Goal: Task Accomplishment & Management: Complete application form

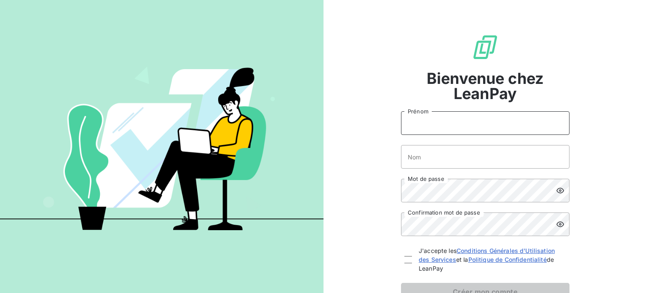
click at [442, 123] on input "Prénom" at bounding box center [485, 123] width 169 height 24
type input "[PERSON_NAME]"
click at [448, 158] on input "Nom" at bounding box center [485, 157] width 169 height 24
type input "GHESELLE"
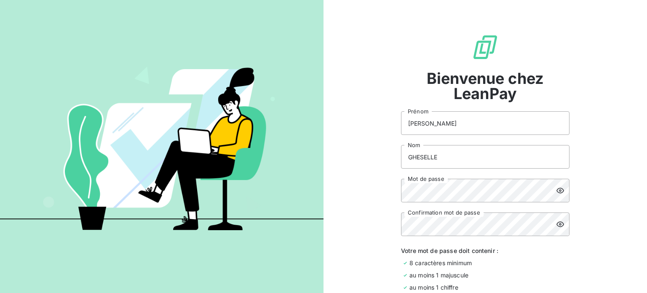
scroll to position [125, 0]
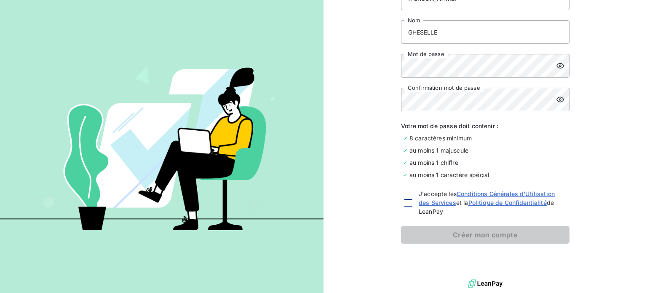
click at [407, 202] on div at bounding box center [408, 203] width 8 height 8
checkbox input "true"
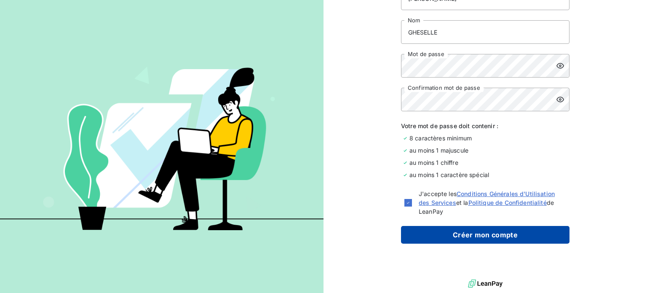
click at [477, 234] on button "Créer mon compte" at bounding box center [485, 235] width 169 height 18
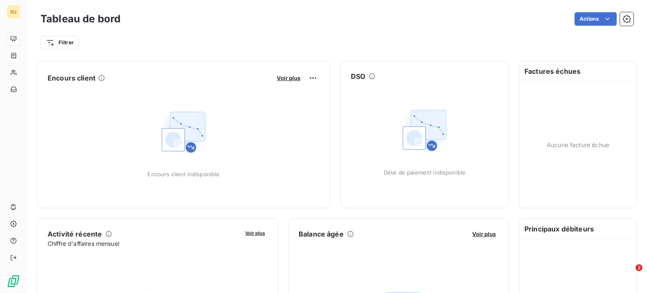
click at [598, 8] on div "Tableau de bord Actions Filtrer" at bounding box center [337, 28] width 620 height 56
click at [596, 19] on html "SU Tableau de bord Actions Filtrer Encours client Voir plus Encours client indi…" at bounding box center [323, 146] width 647 height 293
click at [184, 50] on html "SU Tableau de bord Actions Filtrer Encours client Voir plus Encours client indi…" at bounding box center [323, 146] width 647 height 293
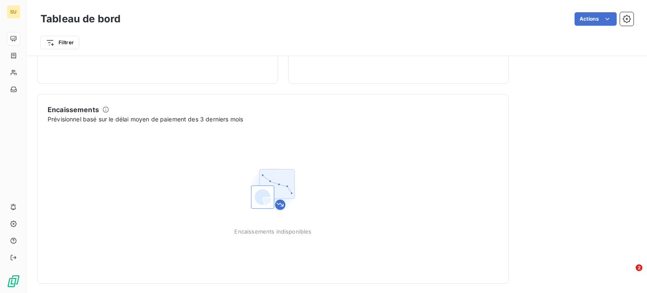
scroll to position [329, 0]
